Goal: Navigation & Orientation: Find specific page/section

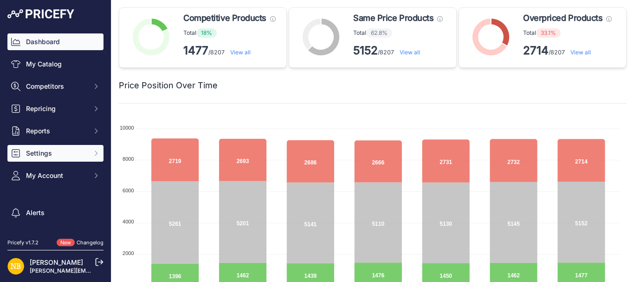
click at [44, 152] on span "Settings" at bounding box center [56, 152] width 61 height 9
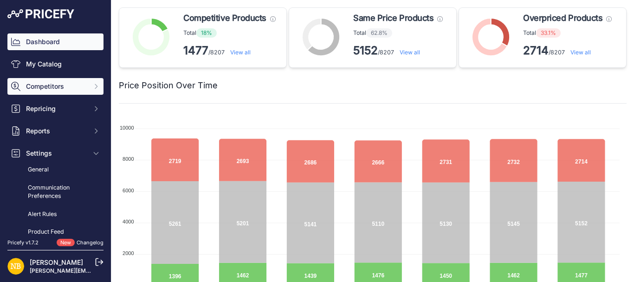
click at [84, 83] on button "Competitors" at bounding box center [55, 86] width 96 height 17
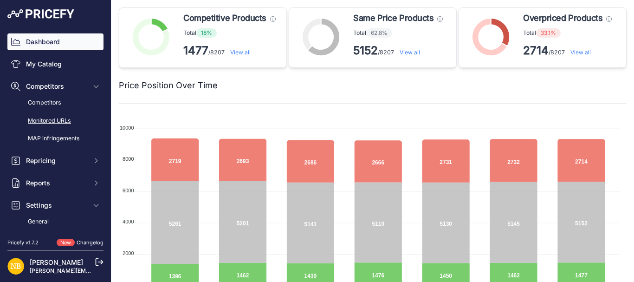
click at [64, 121] on link "Monitored URLs" at bounding box center [55, 121] width 96 height 16
